Goal: Information Seeking & Learning: Check status

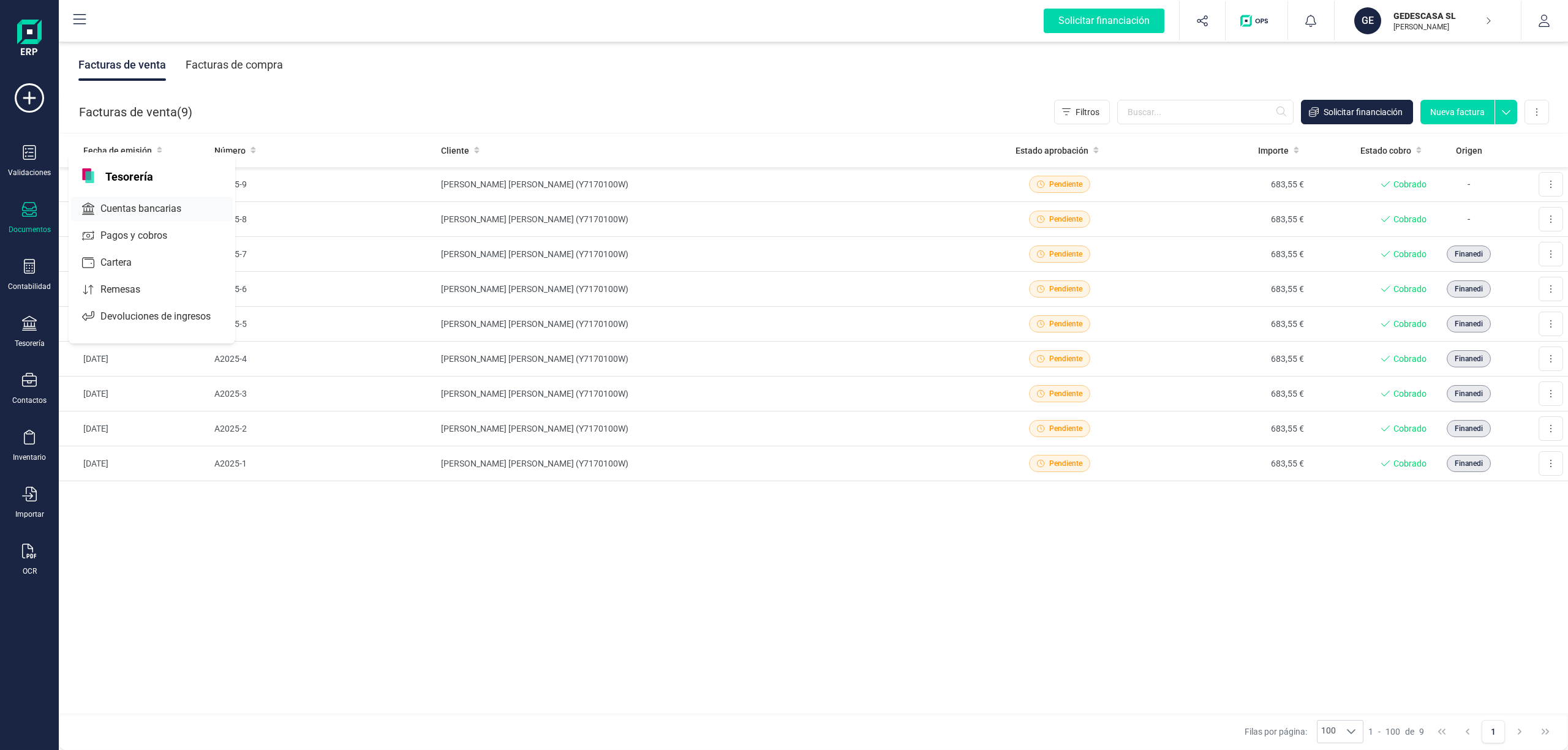
click at [137, 209] on span "Cuentas bancarias" at bounding box center [150, 209] width 108 height 15
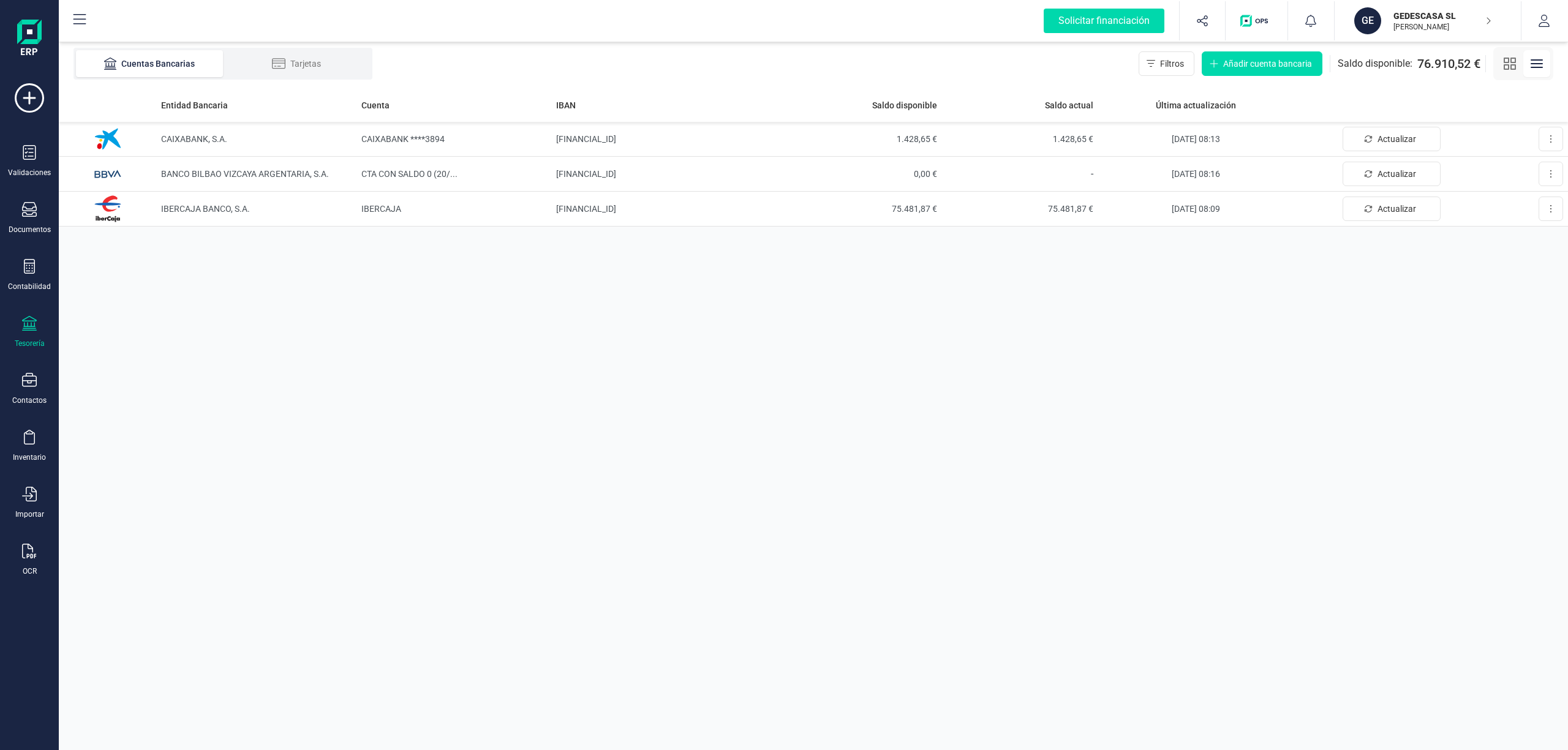
click at [1419, 17] on p "GEDESCASA SL" at bounding box center [1442, 16] width 98 height 12
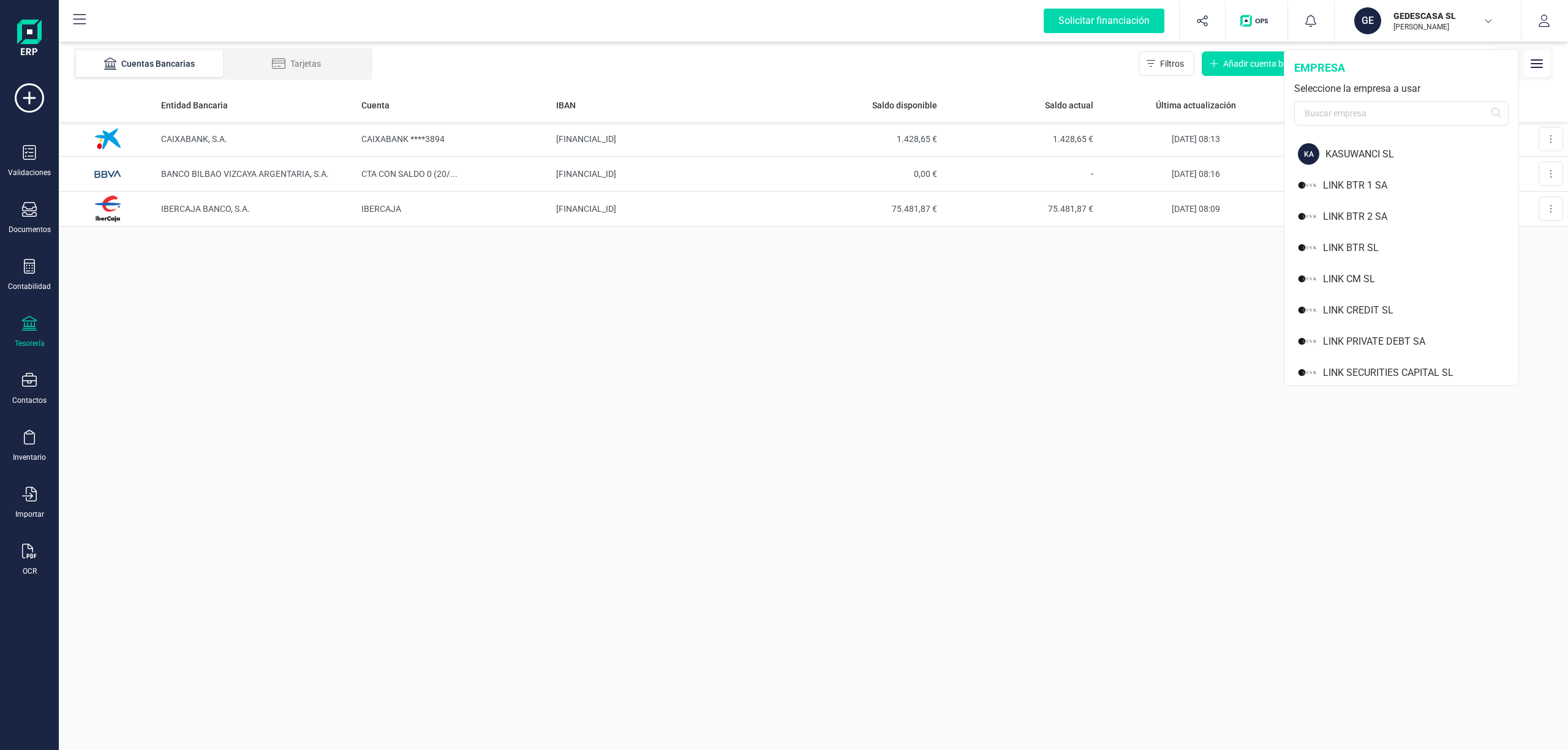
scroll to position [816, 0]
click at [1375, 333] on div "LINK PRIVATE DEBT SA" at bounding box center [1420, 334] width 195 height 15
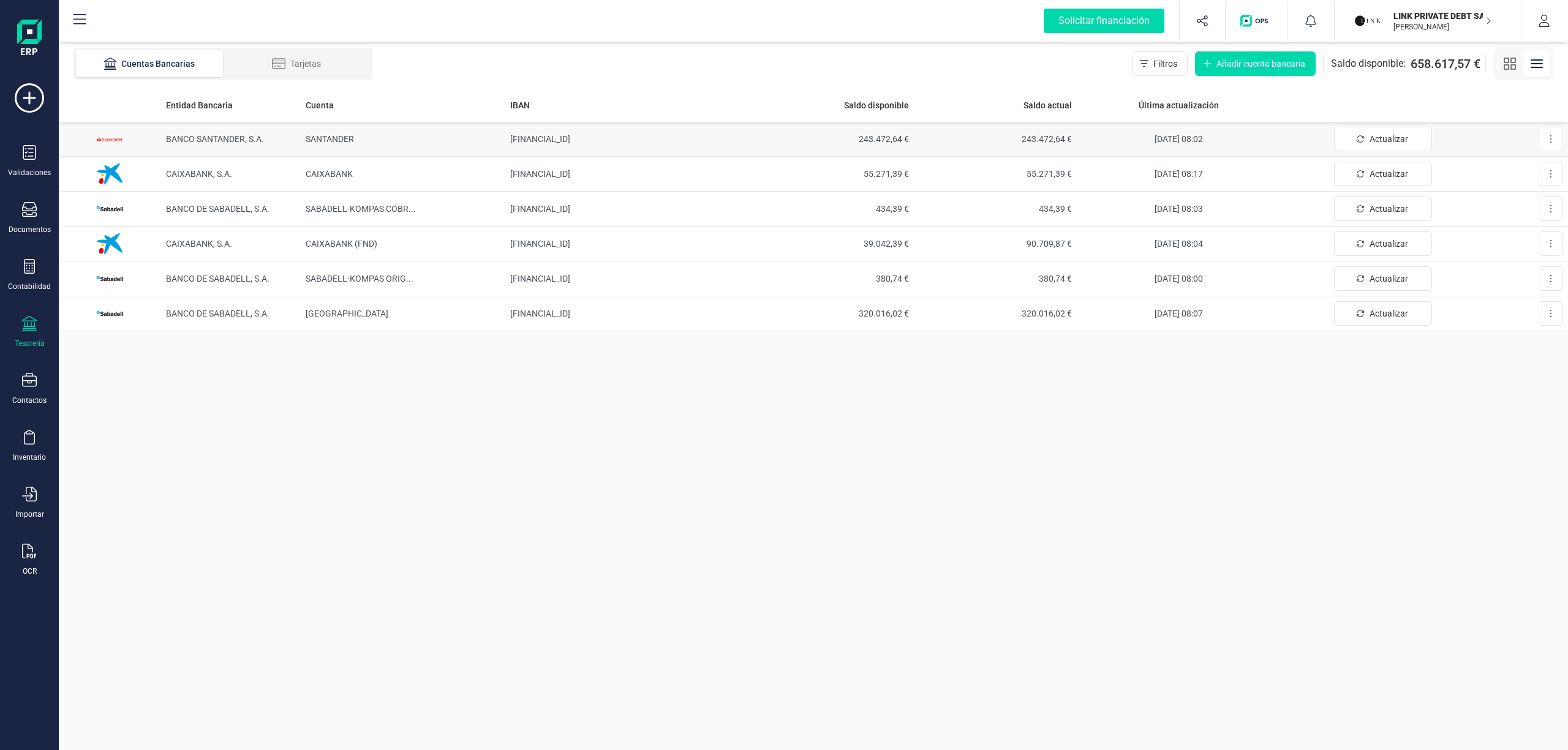
click at [234, 138] on span "BANCO SANTANDER, S.A." at bounding box center [215, 139] width 98 height 10
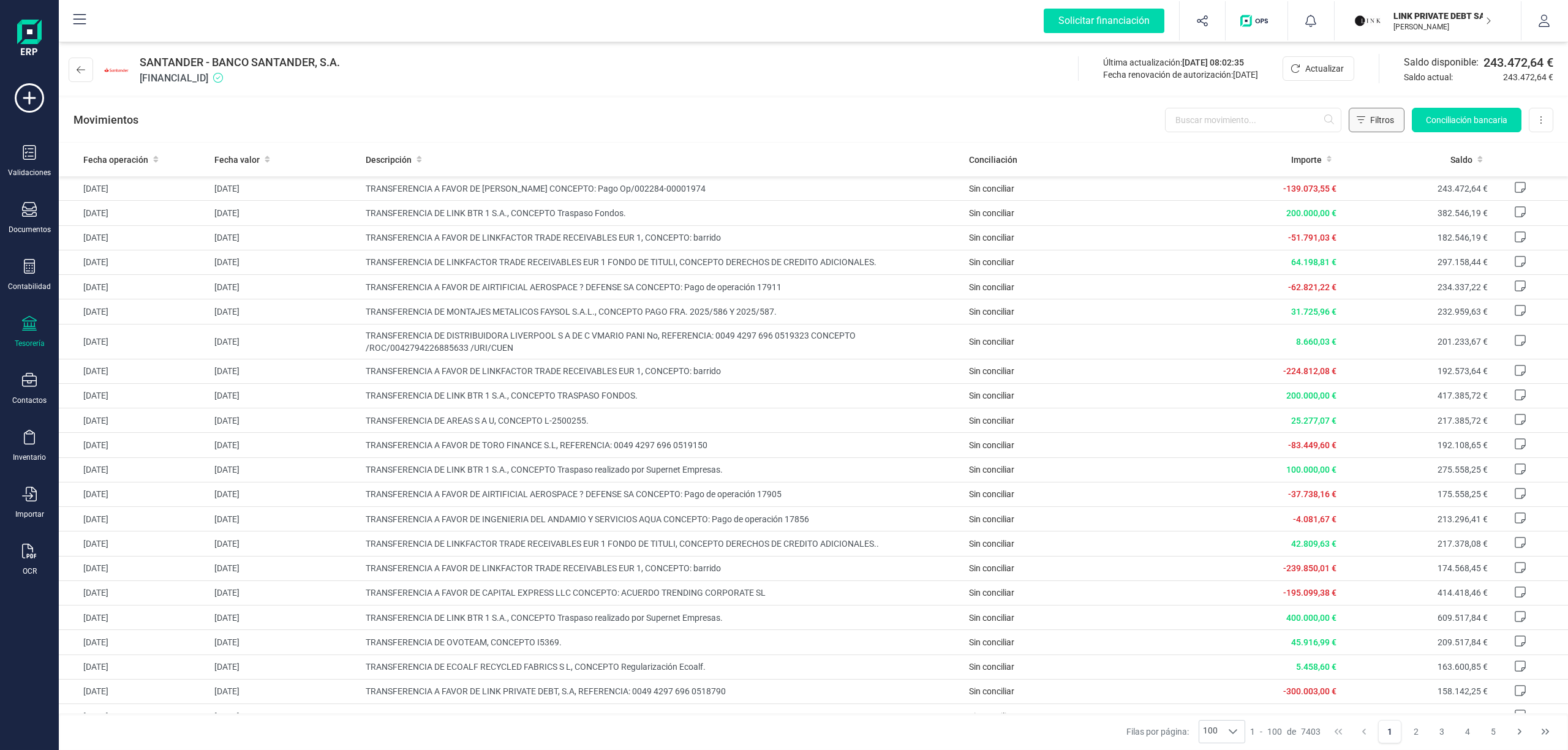
click at [1370, 116] on span "Filtros" at bounding box center [1382, 119] width 24 height 12
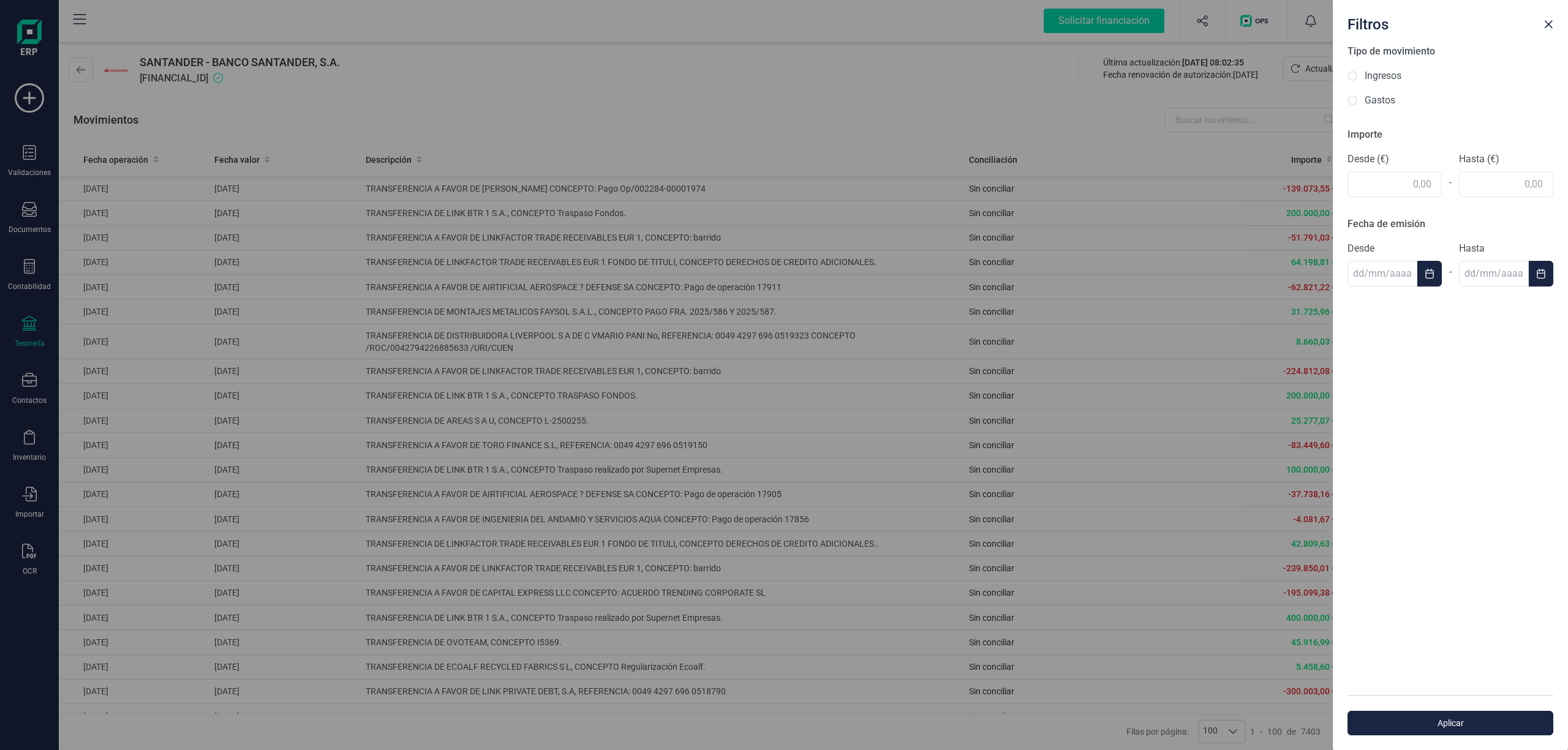
click at [1367, 76] on label "Ingresos" at bounding box center [1383, 76] width 37 height 15
click at [1357, 76] on input "Ingresos" at bounding box center [1352, 76] width 10 height 10
radio input "true"
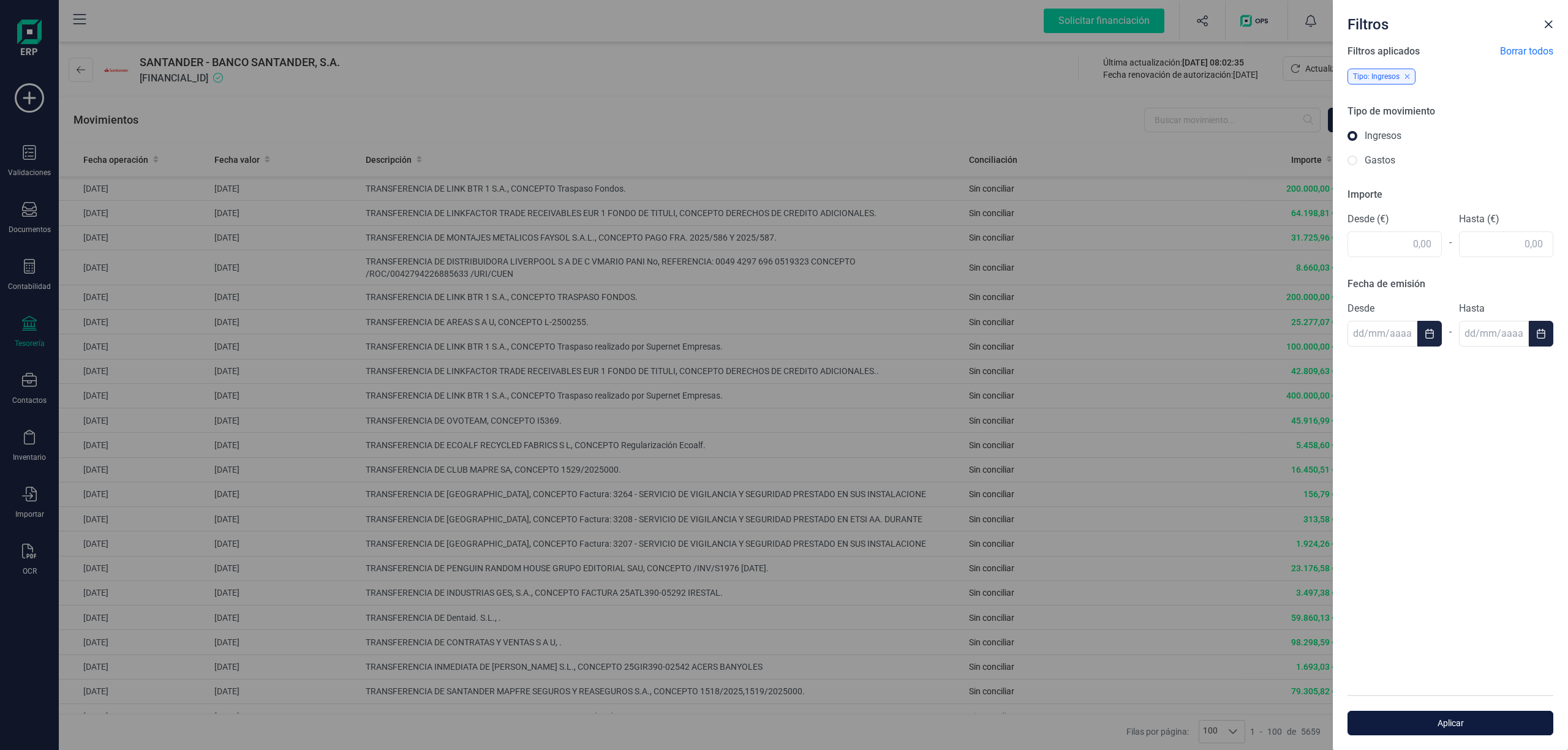
click at [1453, 722] on span "Aplicar" at bounding box center [1450, 723] width 178 height 12
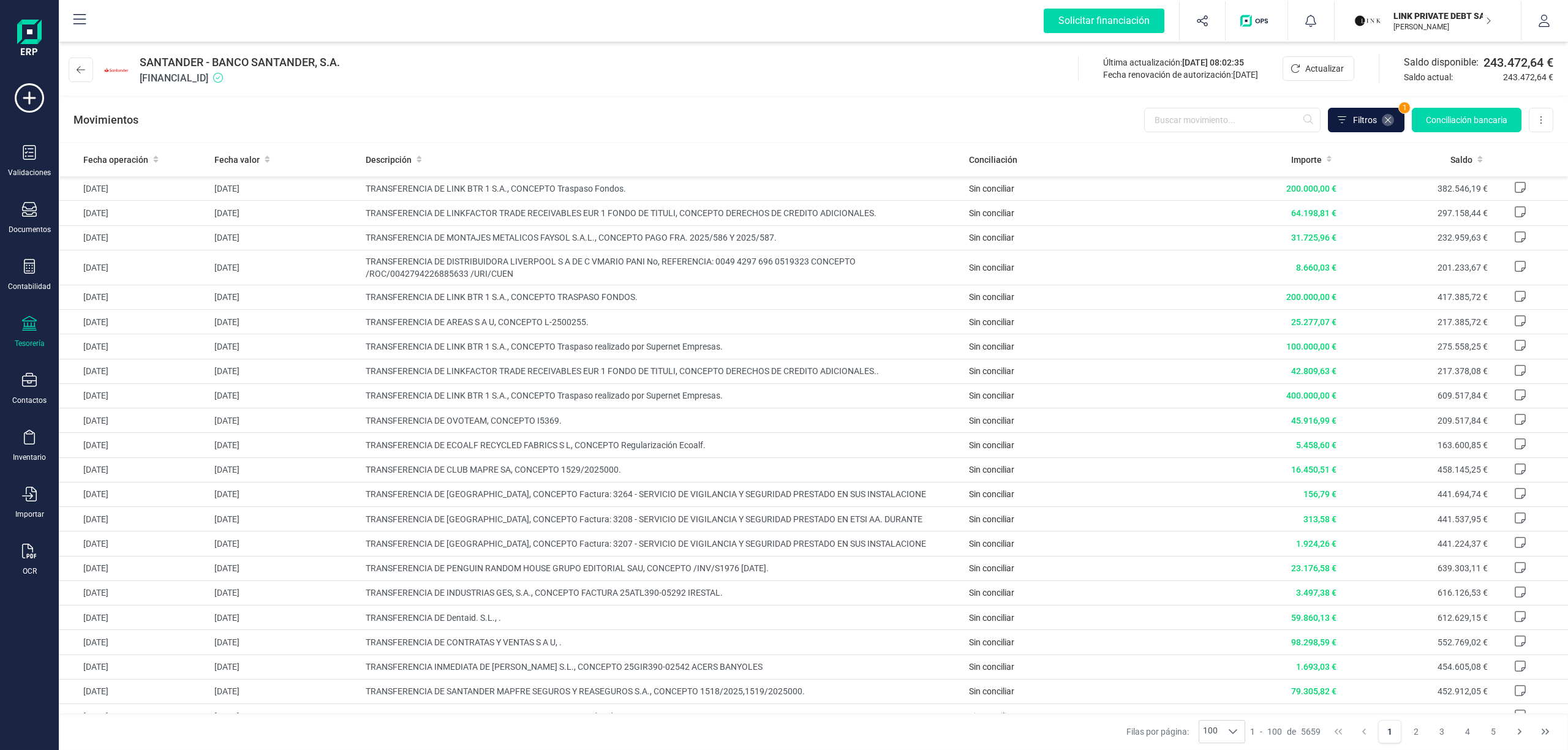
click at [1389, 120] on icon at bounding box center [1388, 120] width 10 height 10
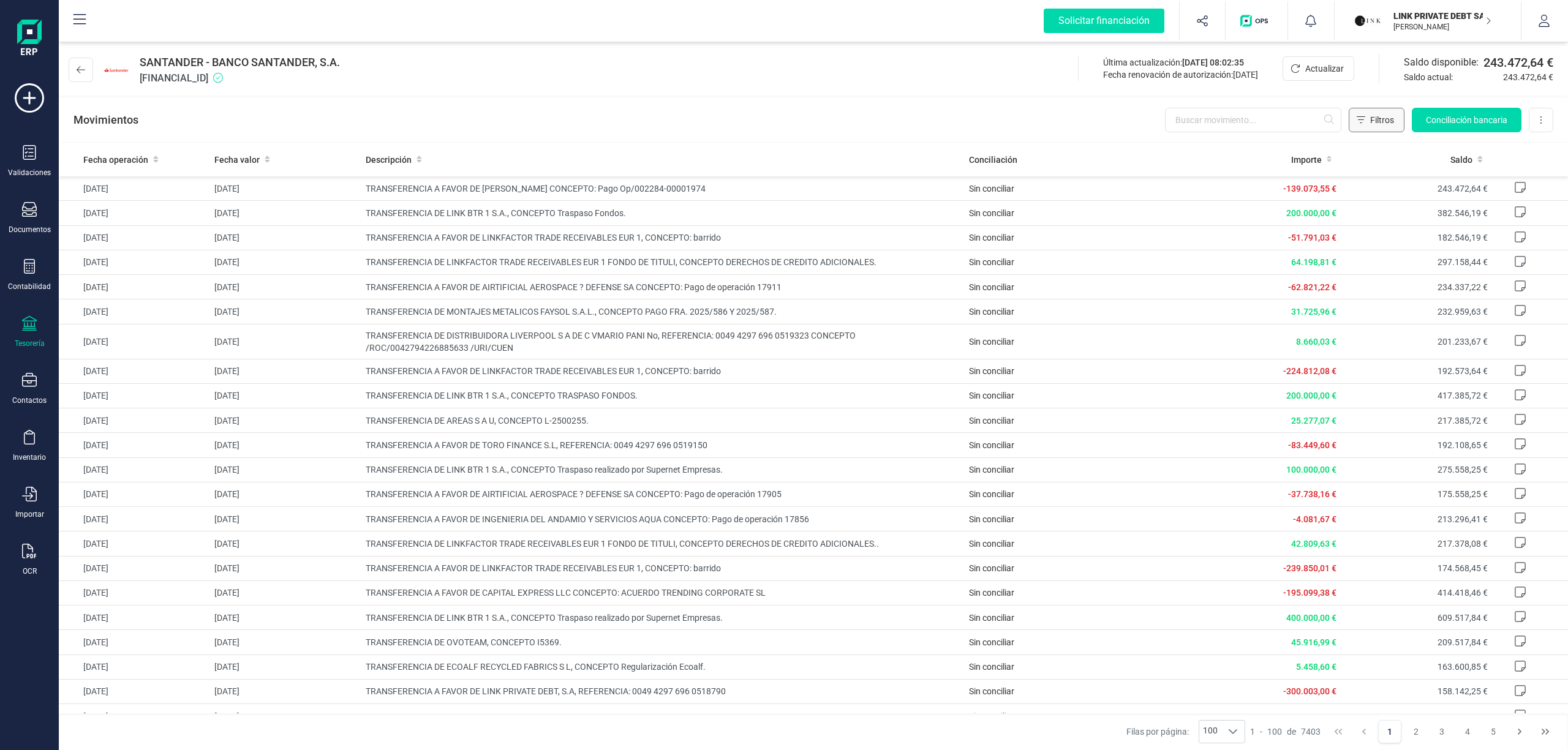
click at [1371, 116] on span "Filtros" at bounding box center [1382, 119] width 24 height 12
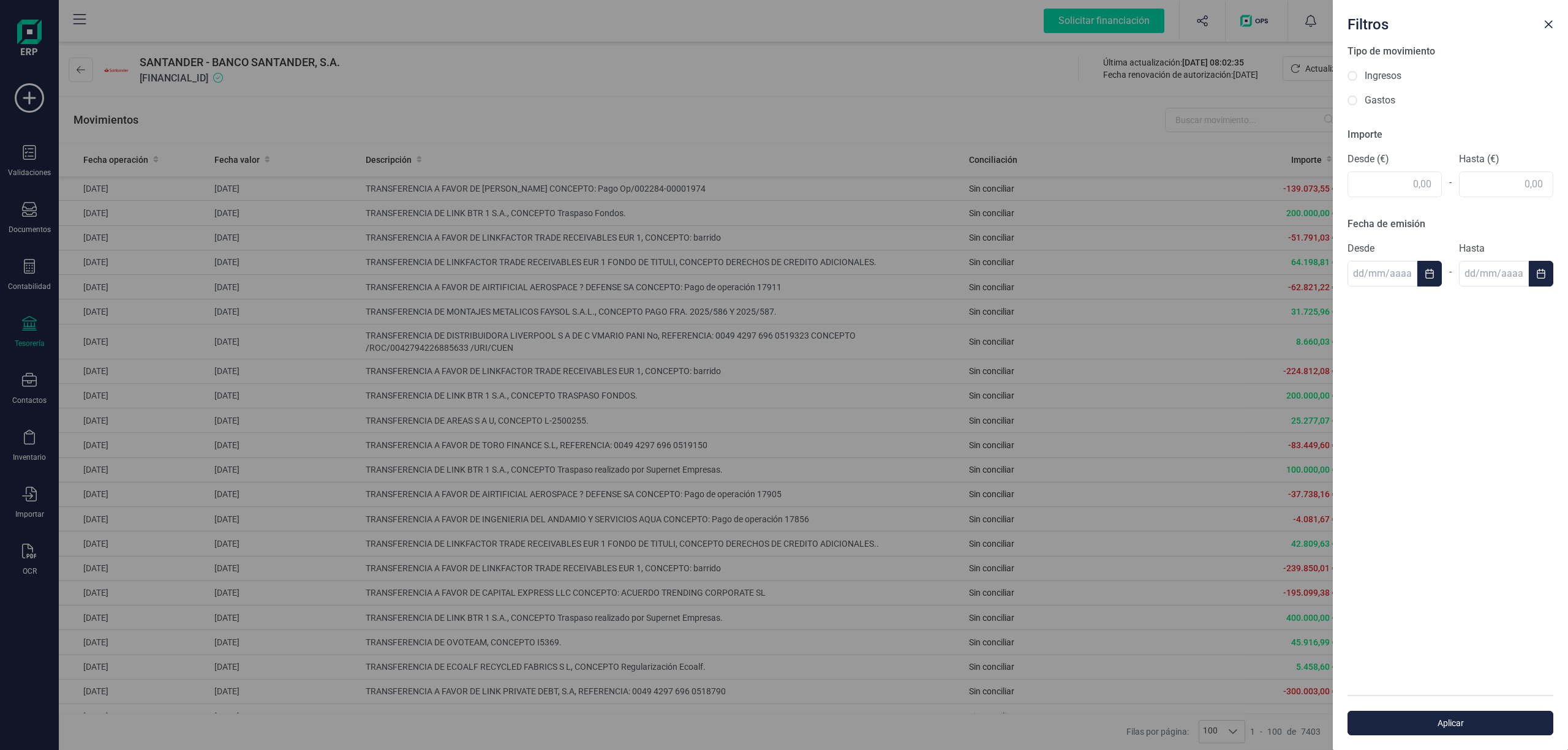
click at [1350, 96] on input "Gastos" at bounding box center [1352, 101] width 10 height 10
radio input "true"
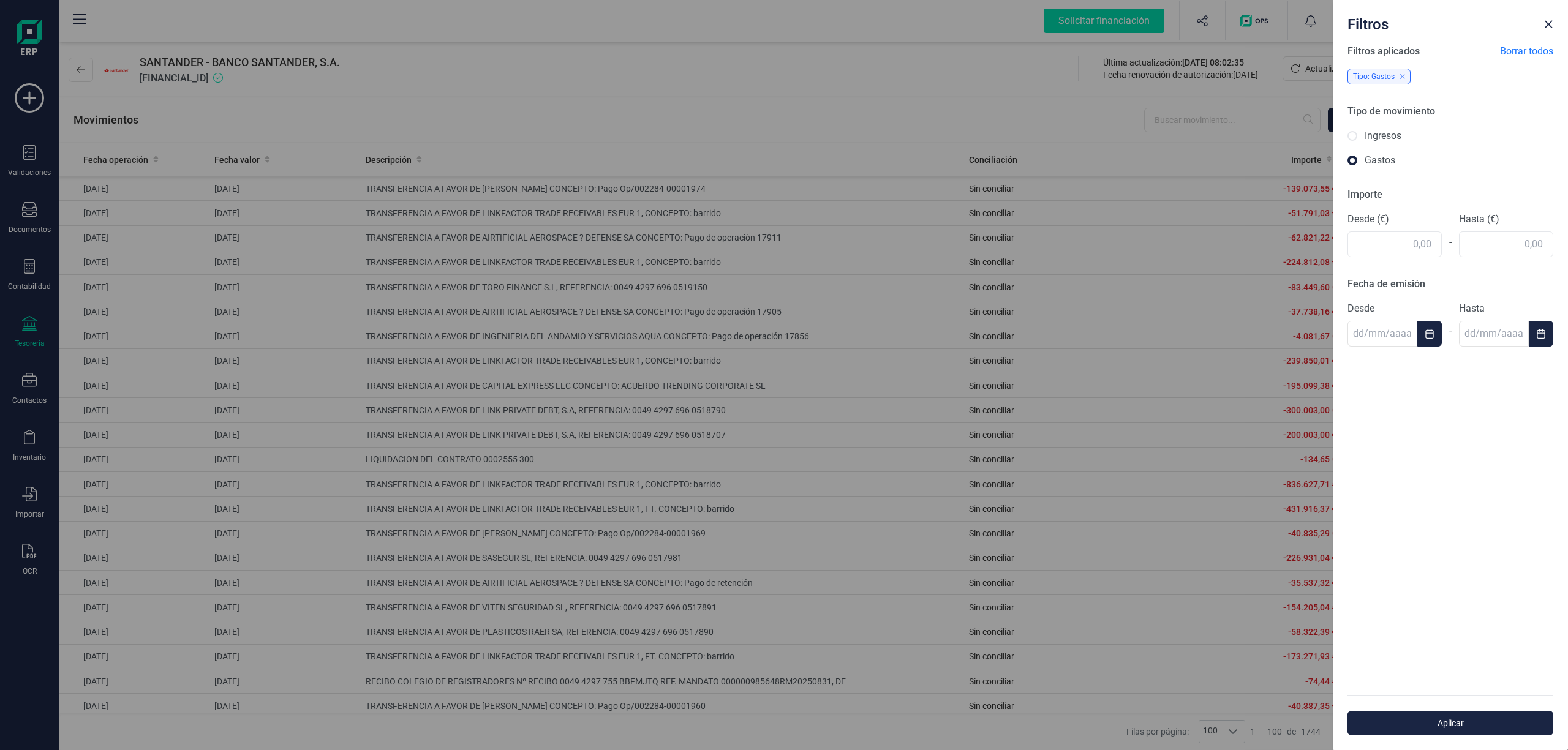
click at [975, 113] on div "Filtros Filtros aplicados Borrar todos Tipo: Gastos Tipo de movimiento Ingresos…" at bounding box center [784, 375] width 1568 height 750
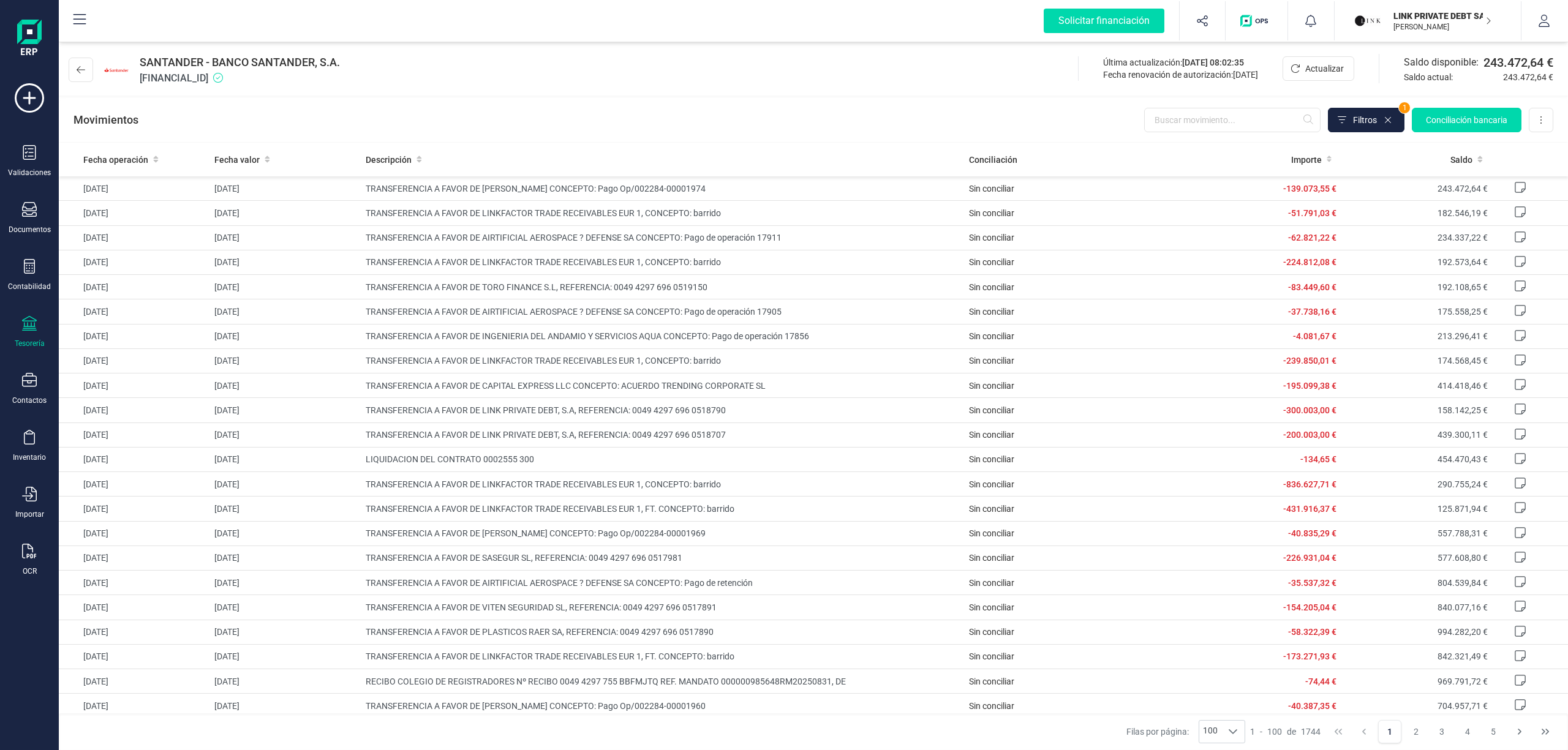
click at [1452, 15] on p "LINK PRIVATE DEBT SA" at bounding box center [1442, 16] width 98 height 12
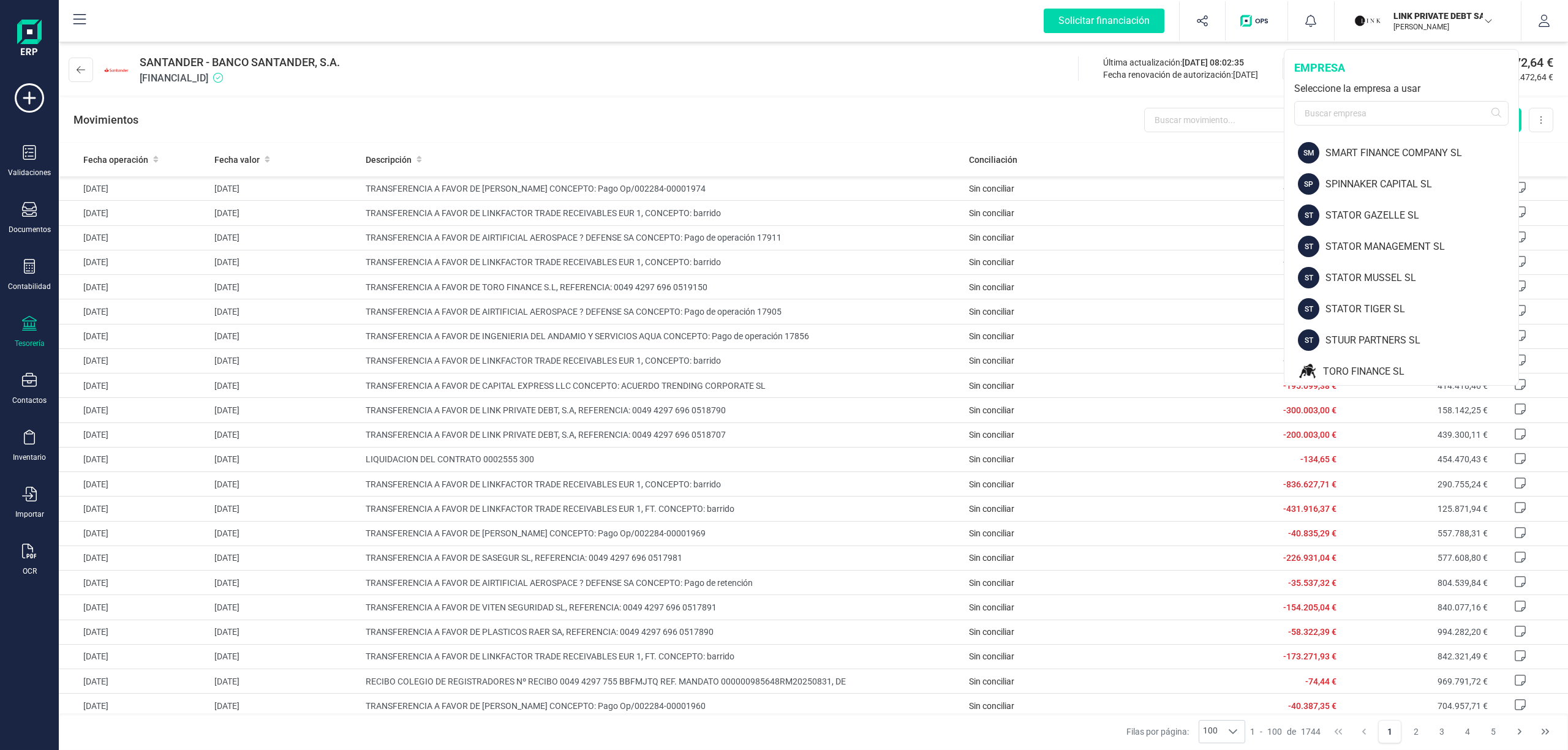
scroll to position [1598, 0]
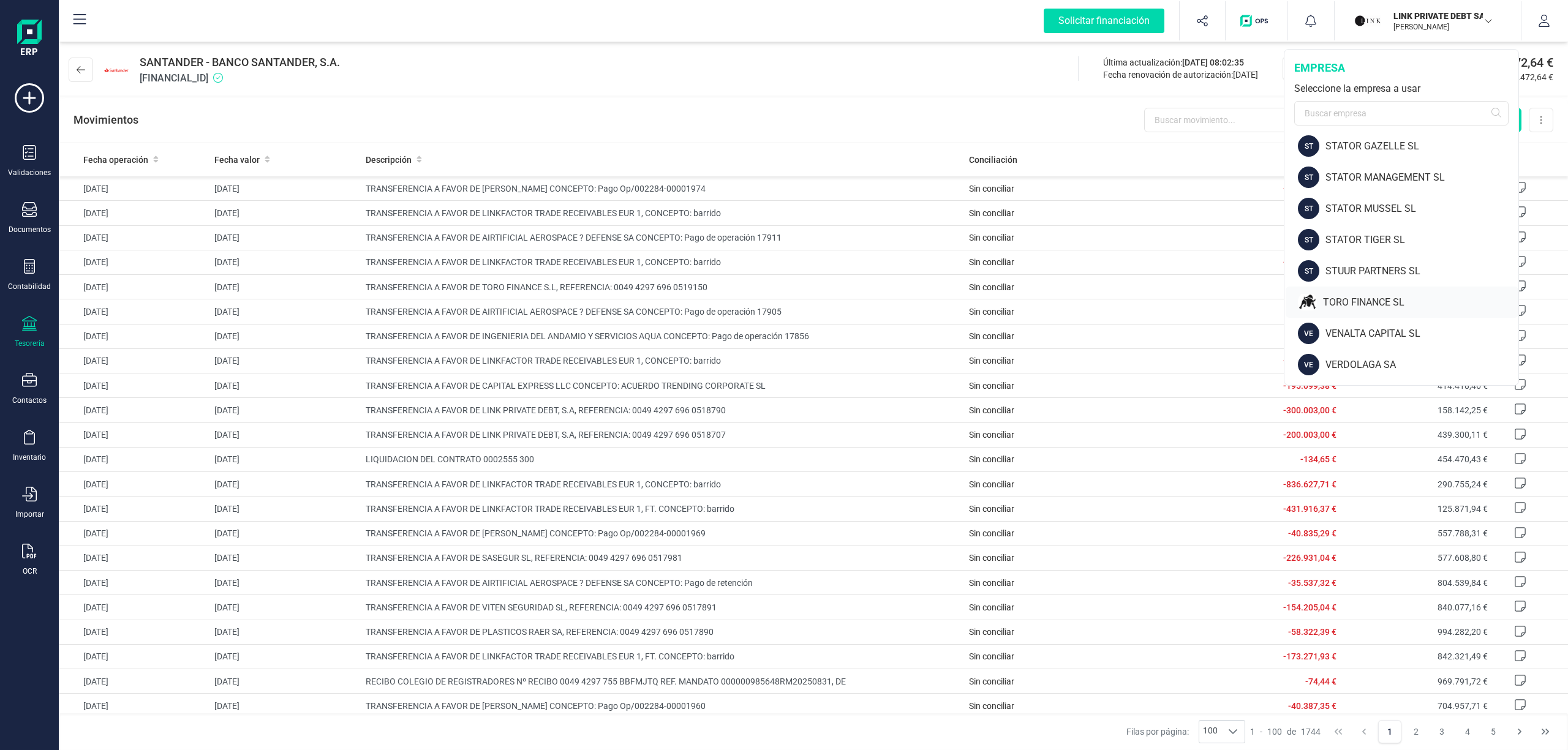
click at [1384, 294] on div "TORO FINANCE SL" at bounding box center [1402, 303] width 233 height 31
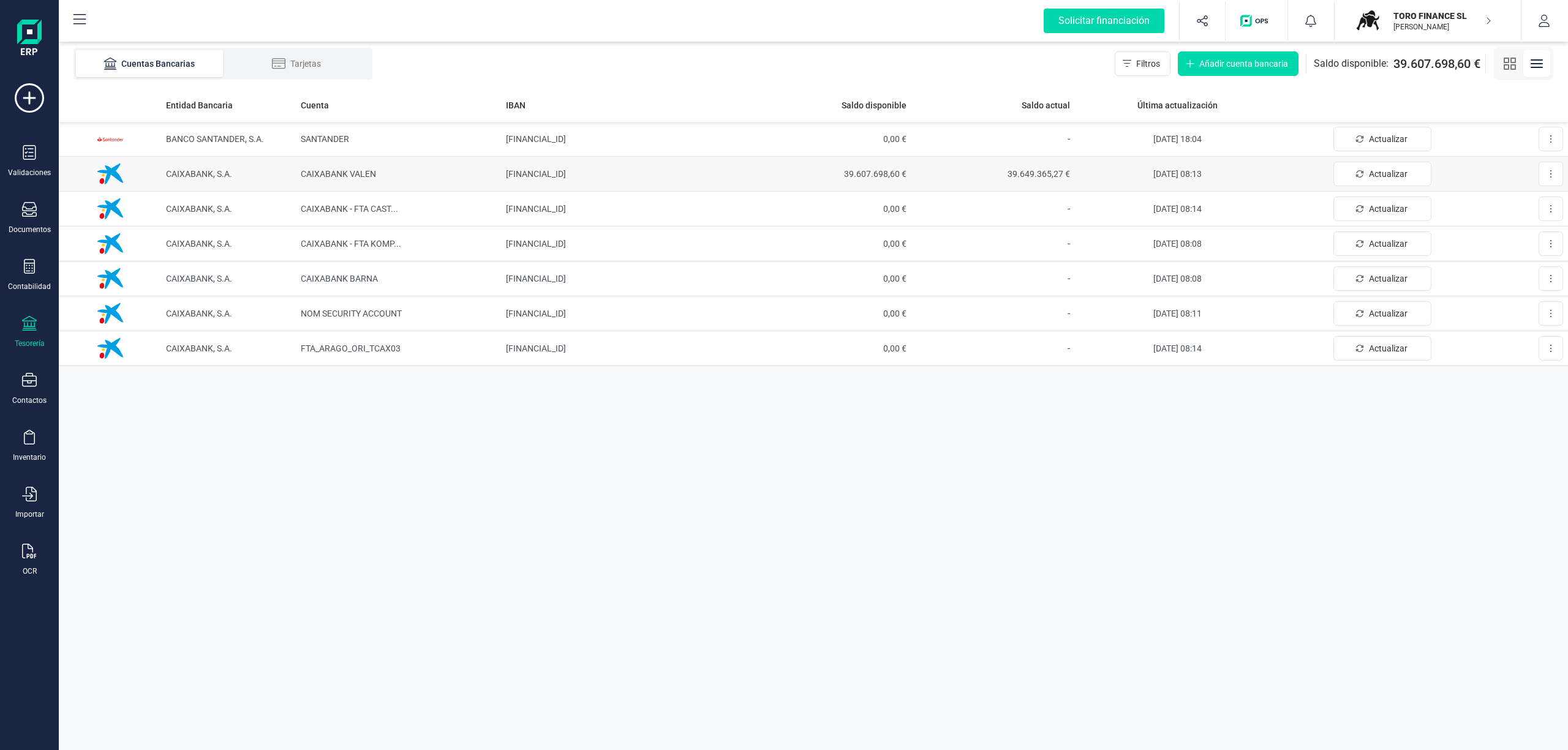
click at [876, 164] on td "39.607.698,60 €" at bounding box center [829, 174] width 164 height 35
